Goal: Task Accomplishment & Management: Use online tool/utility

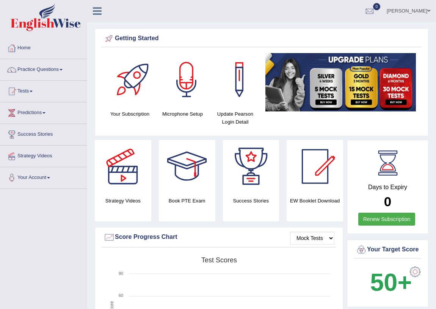
click at [404, 9] on link "Nkechi Olaogbebikan" at bounding box center [408, 10] width 55 height 20
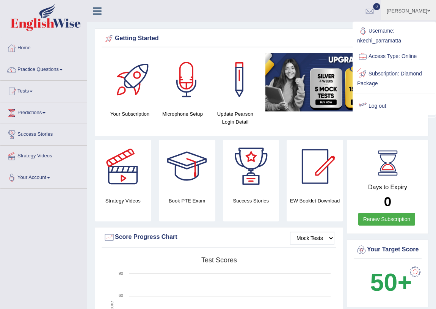
click at [384, 103] on link "Log out" at bounding box center [394, 105] width 82 height 17
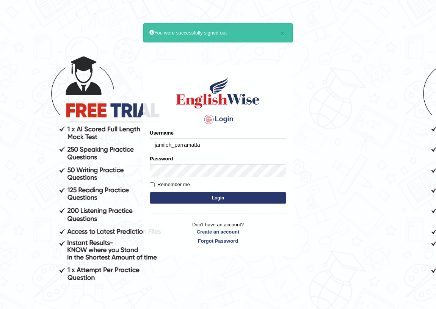
click at [203, 145] on input "jamileh_parramatta" at bounding box center [218, 144] width 136 height 13
drag, startPoint x: 171, startPoint y: 146, endPoint x: 149, endPoint y: 141, distance: 22.1
click at [149, 141] on div "Login Please fix the following errors: Username jamileh_parramatta Password Rem…" at bounding box center [217, 160] width 149 height 190
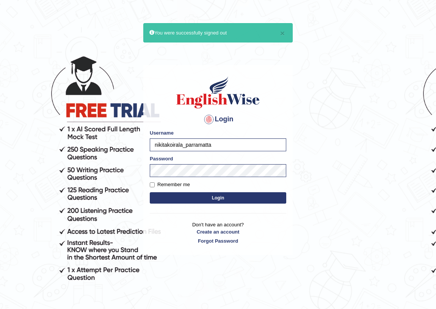
type input "nikitakoirala_parramatta"
click at [222, 195] on button "Login" at bounding box center [218, 197] width 136 height 11
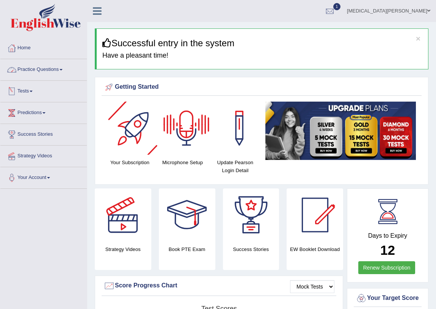
click at [45, 71] on link "Practice Questions" at bounding box center [43, 68] width 86 height 19
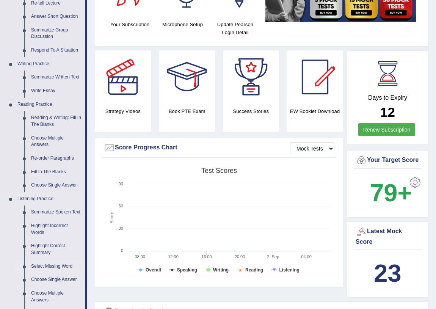
scroll to position [138, 0]
click at [246, 206] on rect at bounding box center [218, 222] width 231 height 117
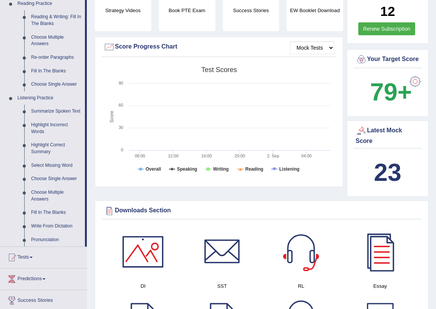
scroll to position [241, 0]
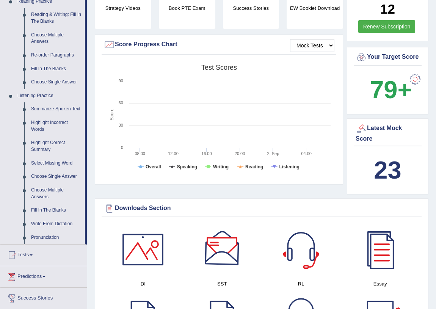
click at [225, 186] on div "Strategy Videos Book PTE Exam Success Stories EW Booklet Download Mock Tests Sc…" at bounding box center [220, 67] width 250 height 241
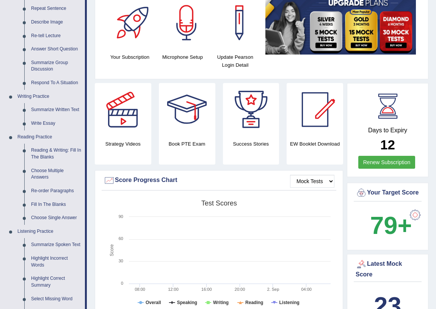
scroll to position [103, 0]
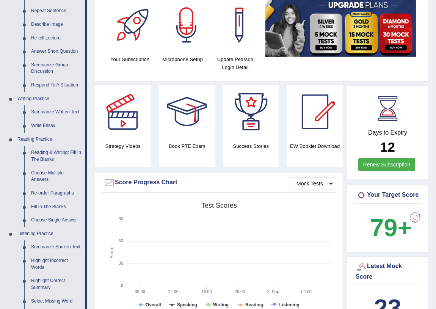
click at [365, 166] on link "Renew Subscription" at bounding box center [386, 164] width 57 height 13
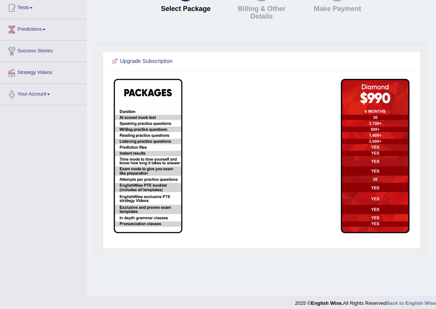
scroll to position [89, 0]
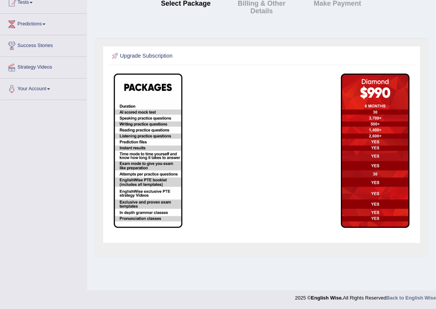
click at [147, 158] on img at bounding box center [148, 151] width 69 height 154
click at [339, 182] on td at bounding box center [375, 150] width 76 height 161
click at [344, 185] on img at bounding box center [375, 151] width 69 height 154
click at [143, 133] on img at bounding box center [148, 151] width 69 height 154
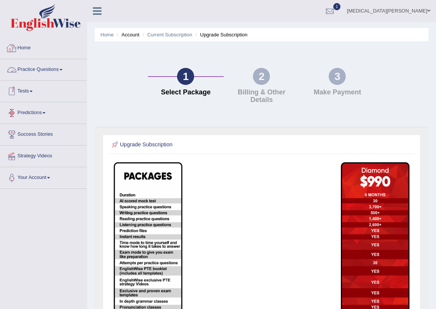
click at [29, 52] on link "Home" at bounding box center [43, 47] width 86 height 19
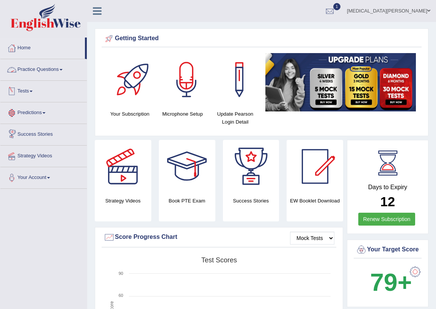
click at [38, 69] on link "Practice Questions" at bounding box center [43, 68] width 86 height 19
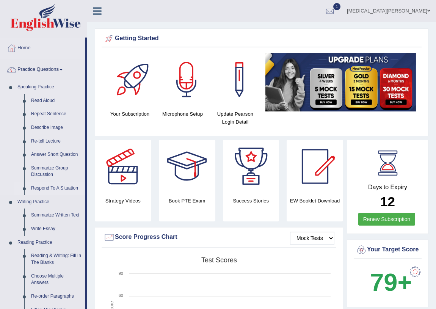
click at [43, 187] on link "Respond To A Situation" at bounding box center [56, 189] width 57 height 14
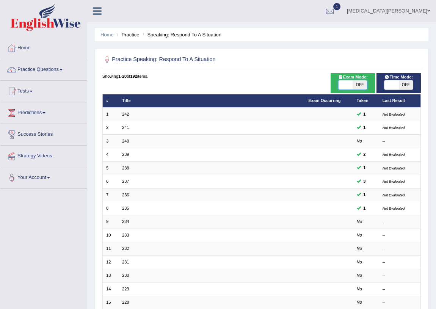
click at [348, 83] on span at bounding box center [345, 84] width 14 height 9
checkbox input "true"
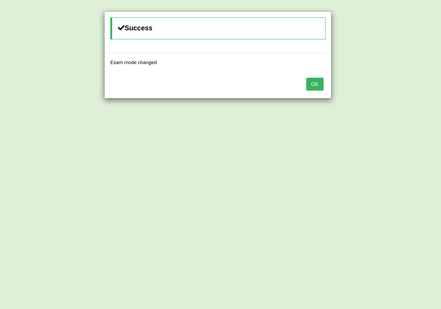
click at [318, 84] on button "OK" at bounding box center [314, 84] width 17 height 13
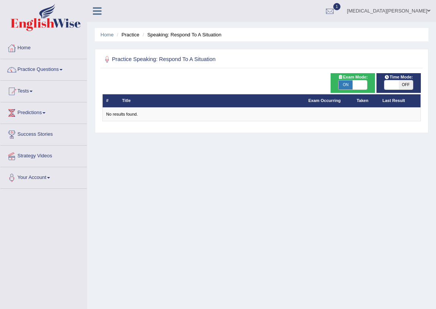
click at [355, 87] on span at bounding box center [359, 84] width 14 height 9
checkbox input "false"
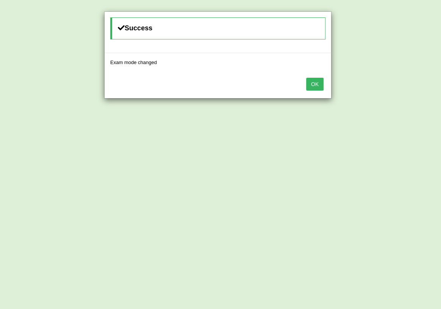
click at [314, 81] on button "OK" at bounding box center [314, 84] width 17 height 13
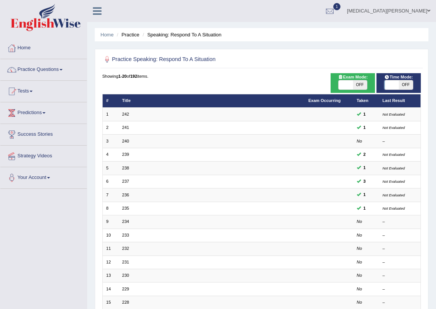
click at [399, 85] on span "OFF" at bounding box center [406, 84] width 14 height 9
checkbox input "true"
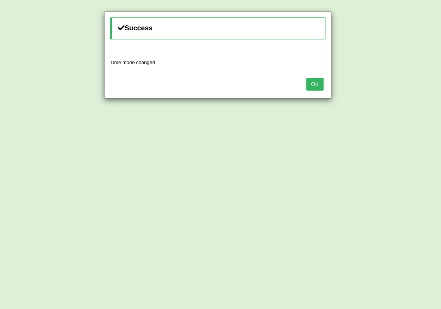
click at [315, 84] on button "OK" at bounding box center [314, 84] width 17 height 13
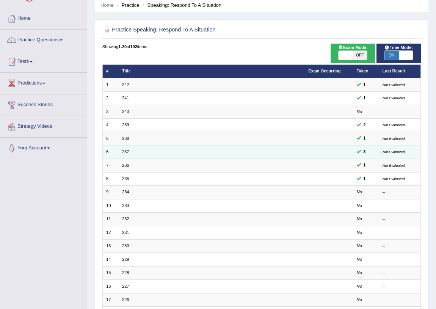
scroll to position [69, 0]
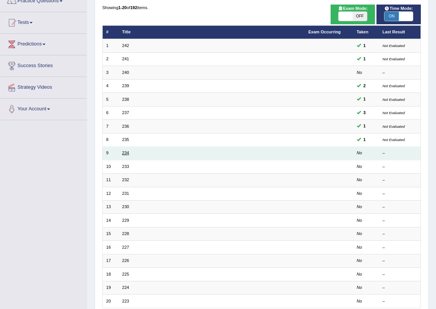
click at [124, 150] on link "234" at bounding box center [125, 152] width 7 height 5
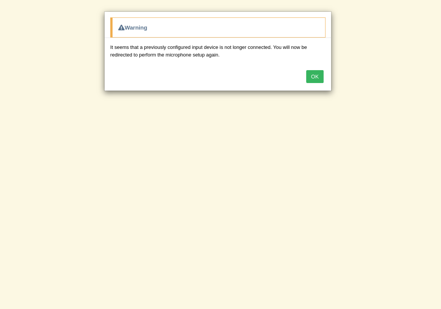
click at [322, 74] on button "OK" at bounding box center [314, 76] width 17 height 13
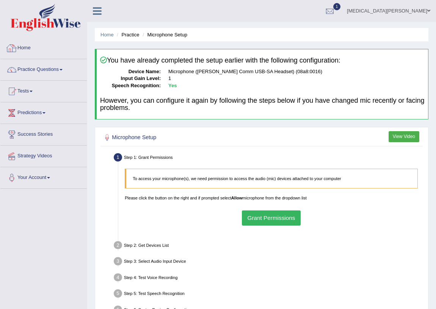
click at [40, 46] on link "Home" at bounding box center [43, 47] width 86 height 19
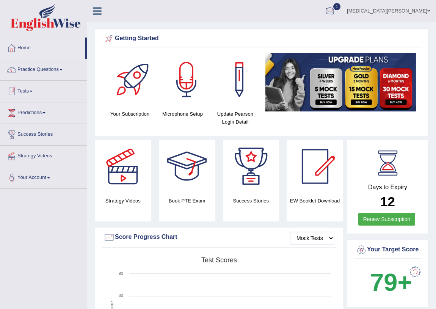
click at [425, 11] on link "Nikita Koirala" at bounding box center [388, 10] width 95 height 20
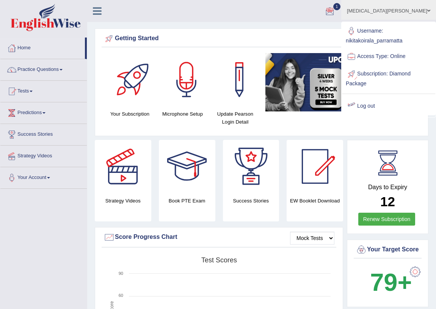
click at [382, 106] on link "Log out" at bounding box center [388, 105] width 93 height 17
